Goal: Find specific page/section: Find specific page/section

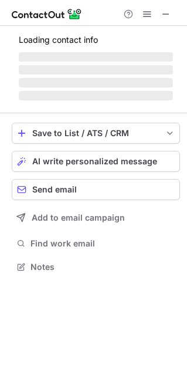
scroll to position [260, 187]
